Goal: Information Seeking & Learning: Compare options

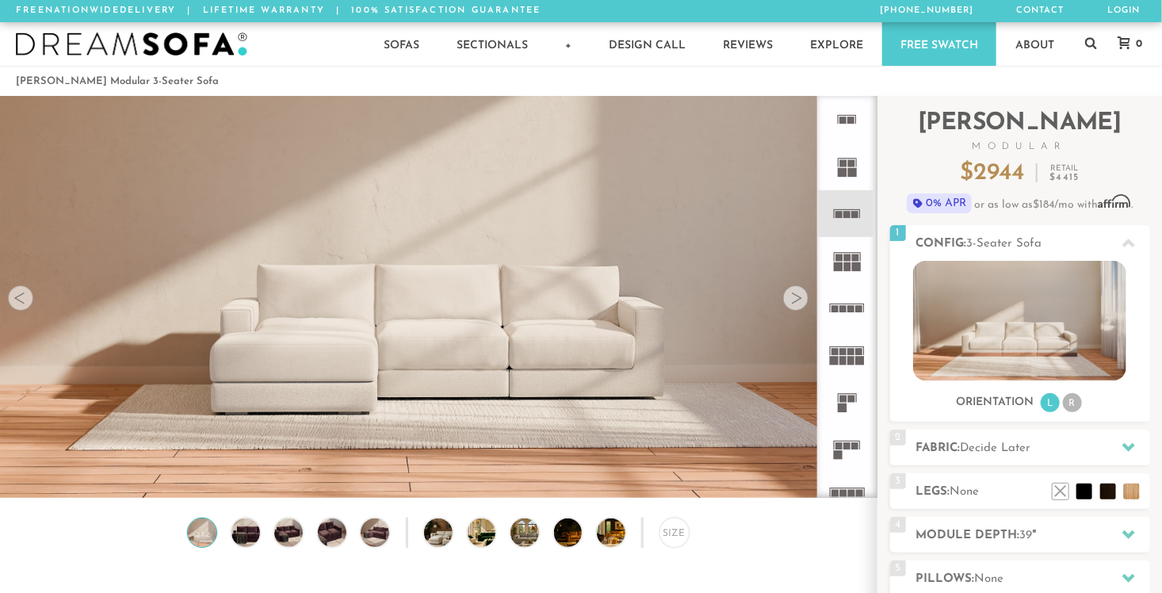
scroll to position [17497, 1151]
click at [844, 445] on icon at bounding box center [847, 449] width 47 height 47
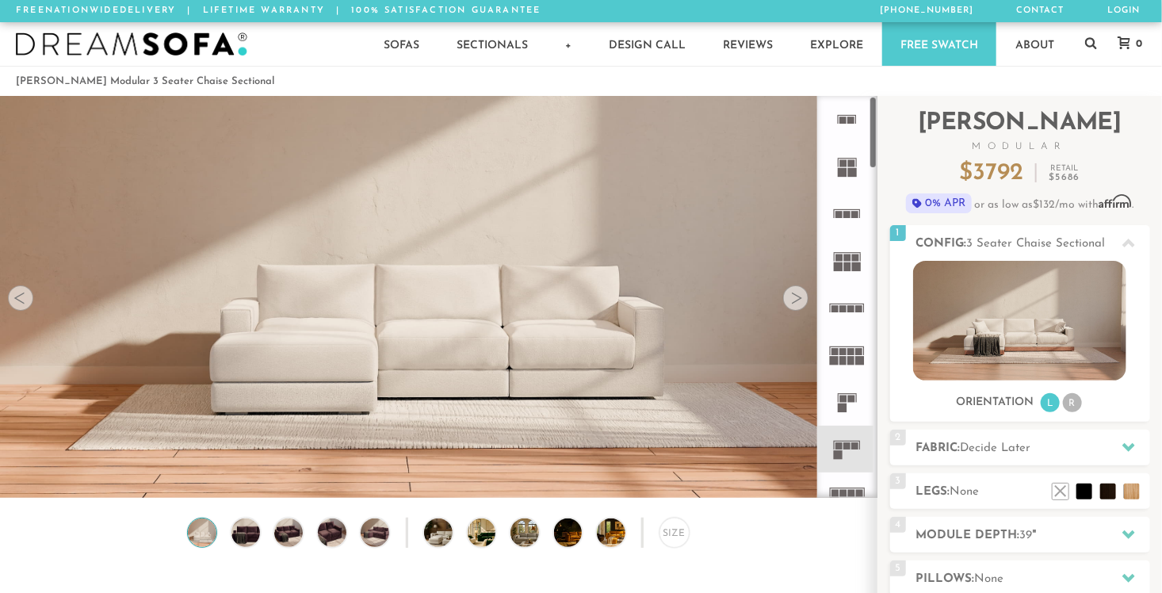
click at [838, 118] on icon at bounding box center [847, 119] width 47 height 47
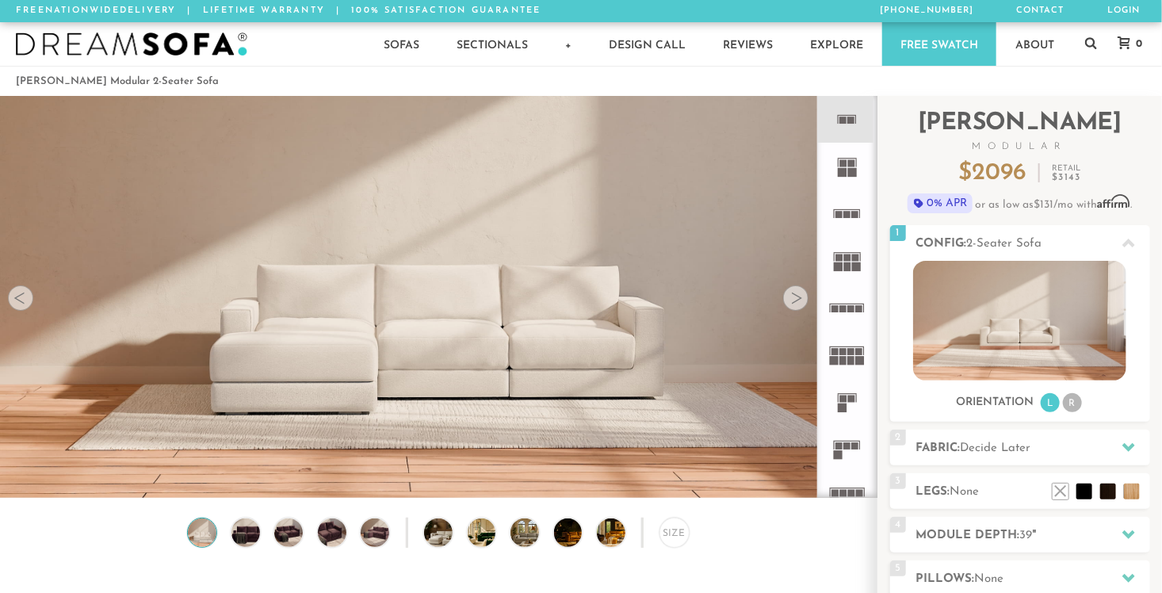
click at [842, 169] on rect at bounding box center [842, 172] width 9 height 9
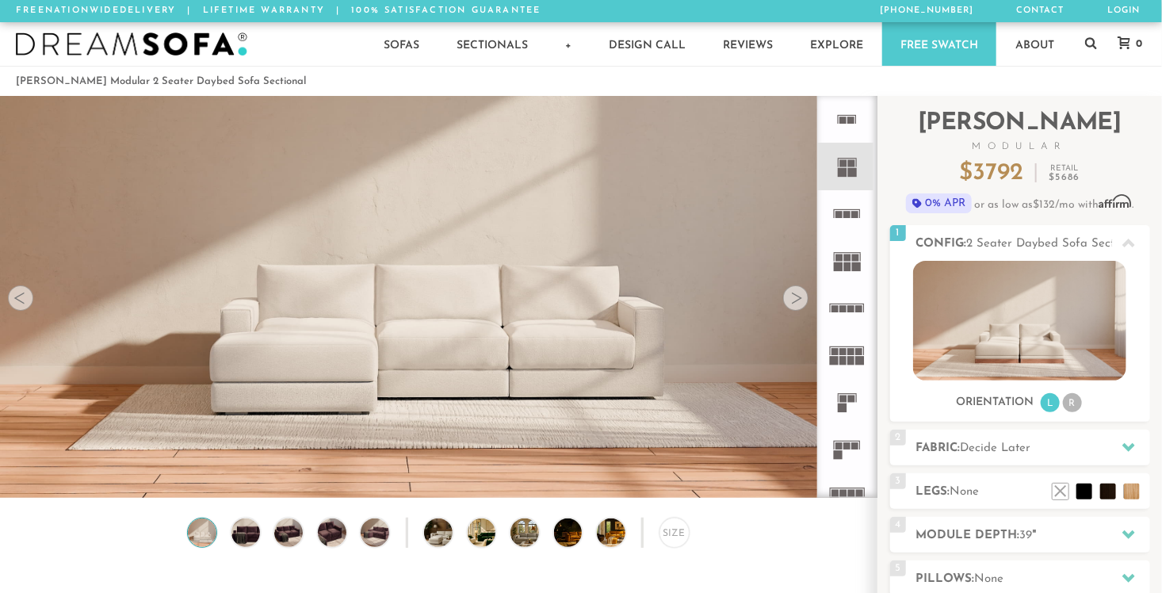
click at [844, 402] on rect at bounding box center [843, 399] width 7 height 7
click at [848, 214] on rect at bounding box center [847, 214] width 7 height 7
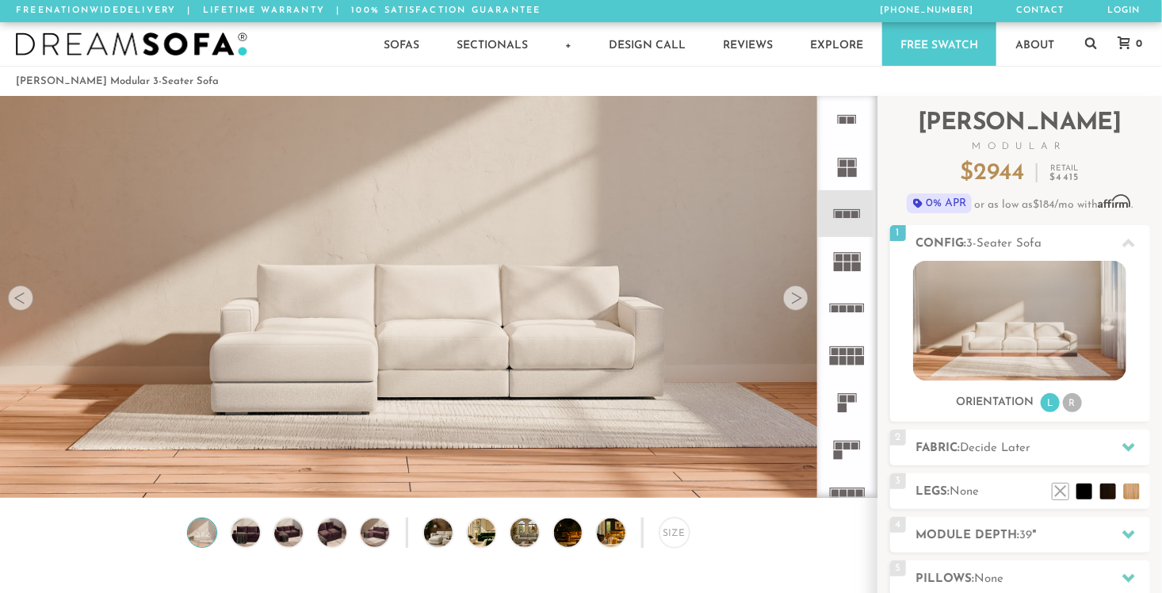
click at [847, 117] on icon at bounding box center [847, 119] width 47 height 47
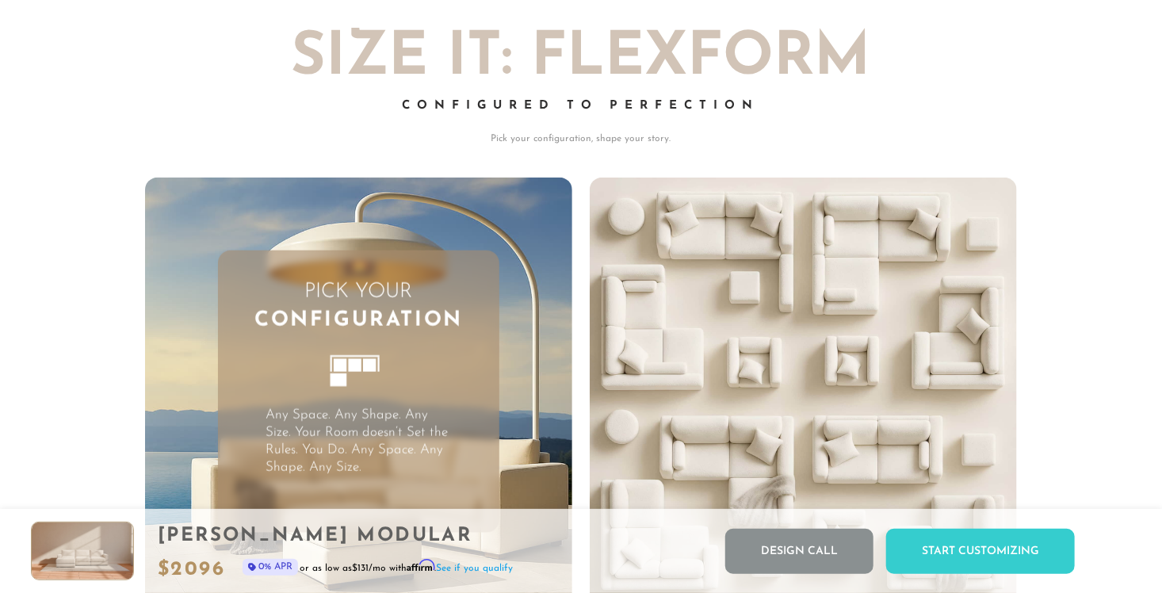
scroll to position [3644, 0]
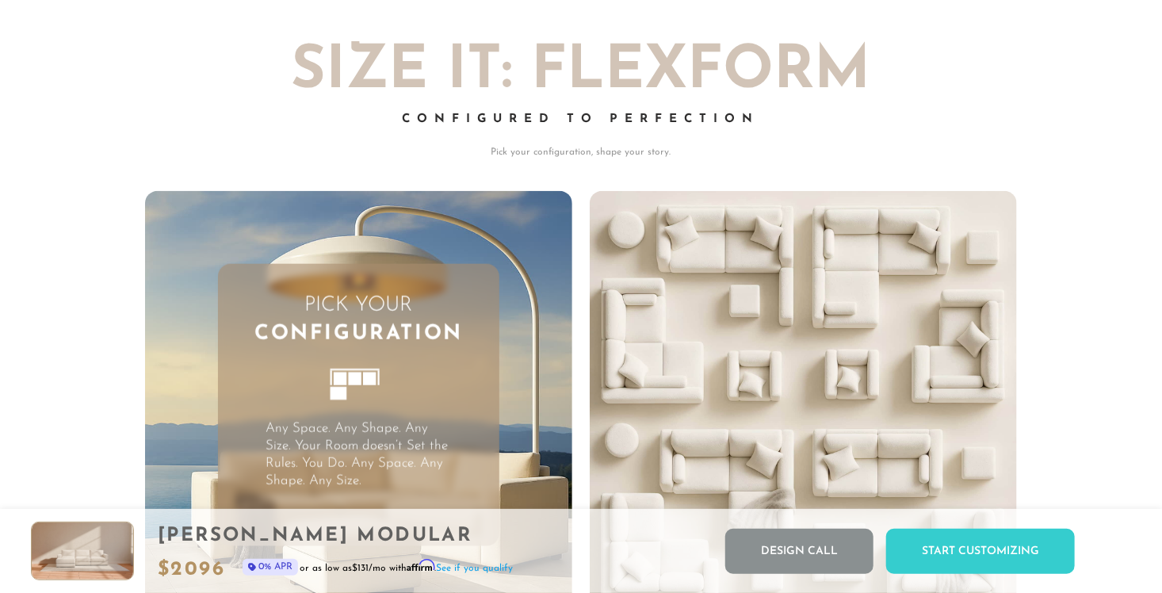
click at [427, 318] on h3 "Pick Your Configuration" at bounding box center [359, 321] width 282 height 58
click at [366, 400] on icon at bounding box center [359, 393] width 86 height 86
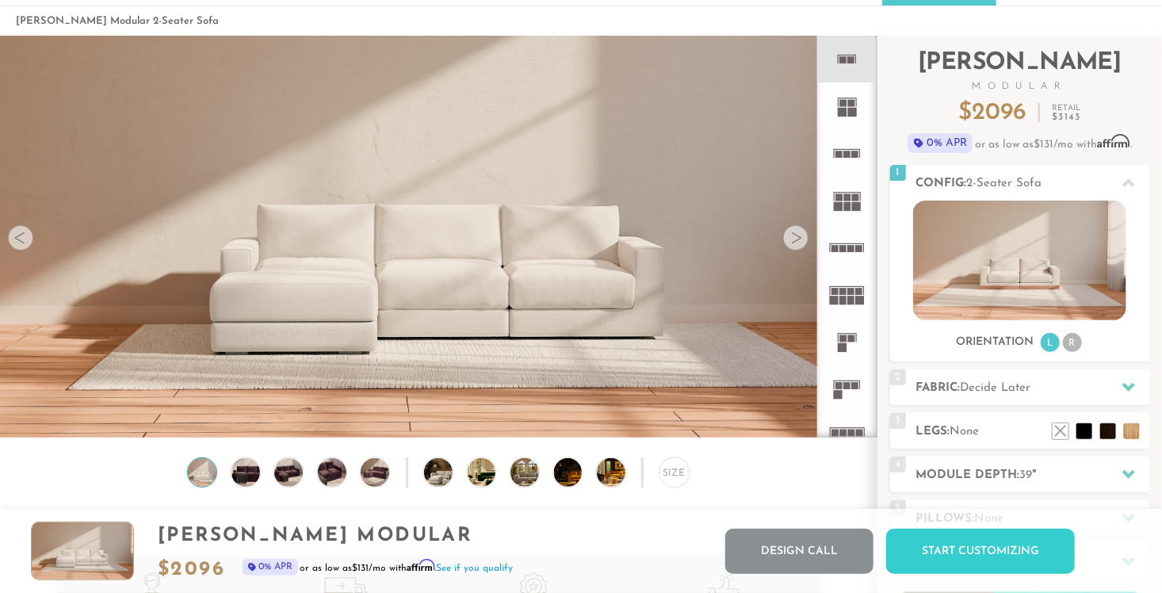
scroll to position [0, 0]
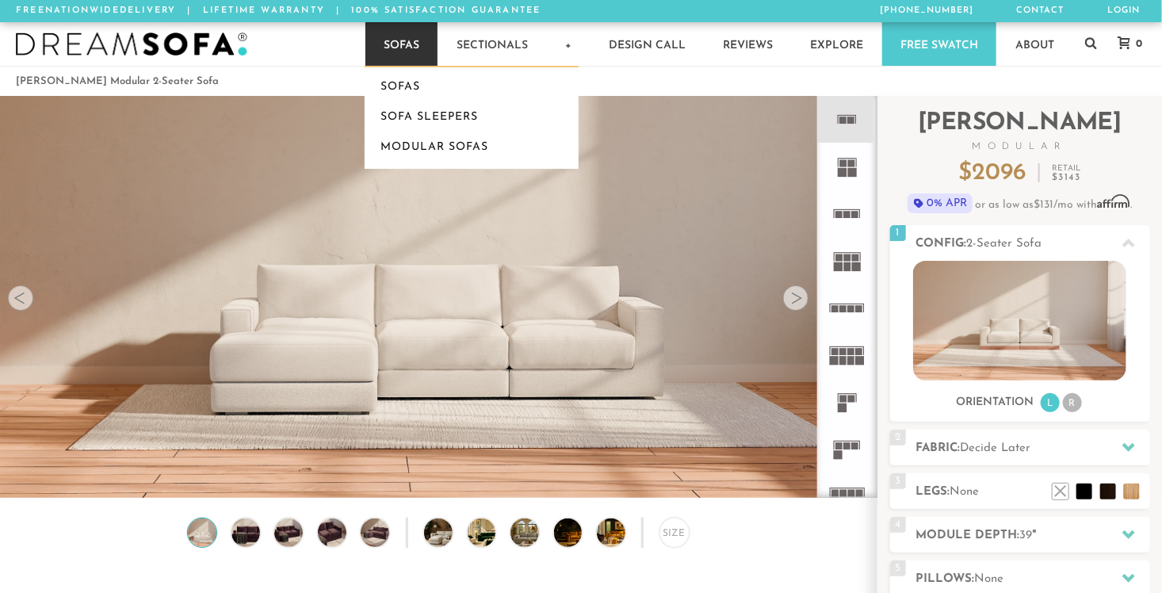
click at [419, 58] on link "Sofas" at bounding box center [402, 44] width 72 height 44
